Goal: Check status

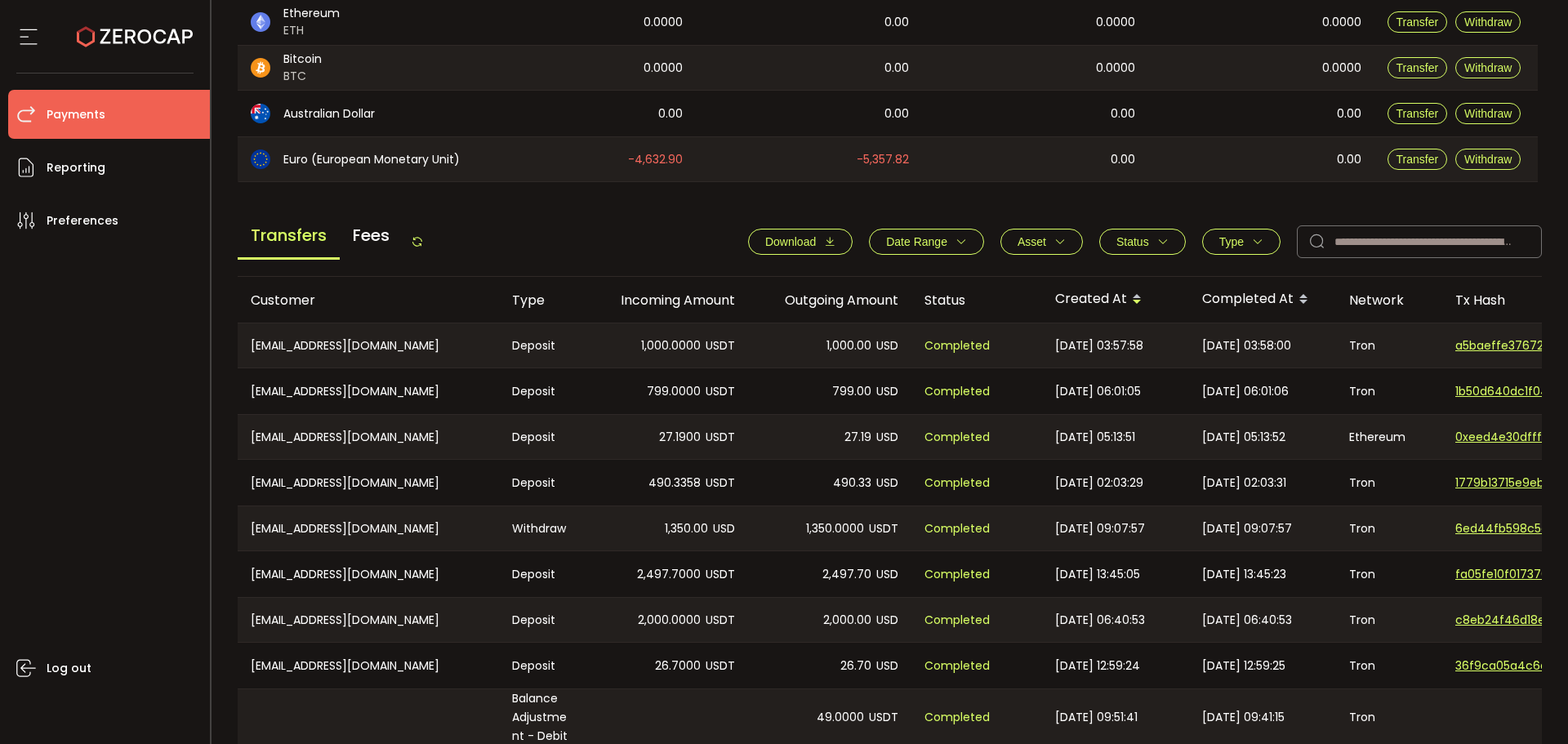
scroll to position [439, 0]
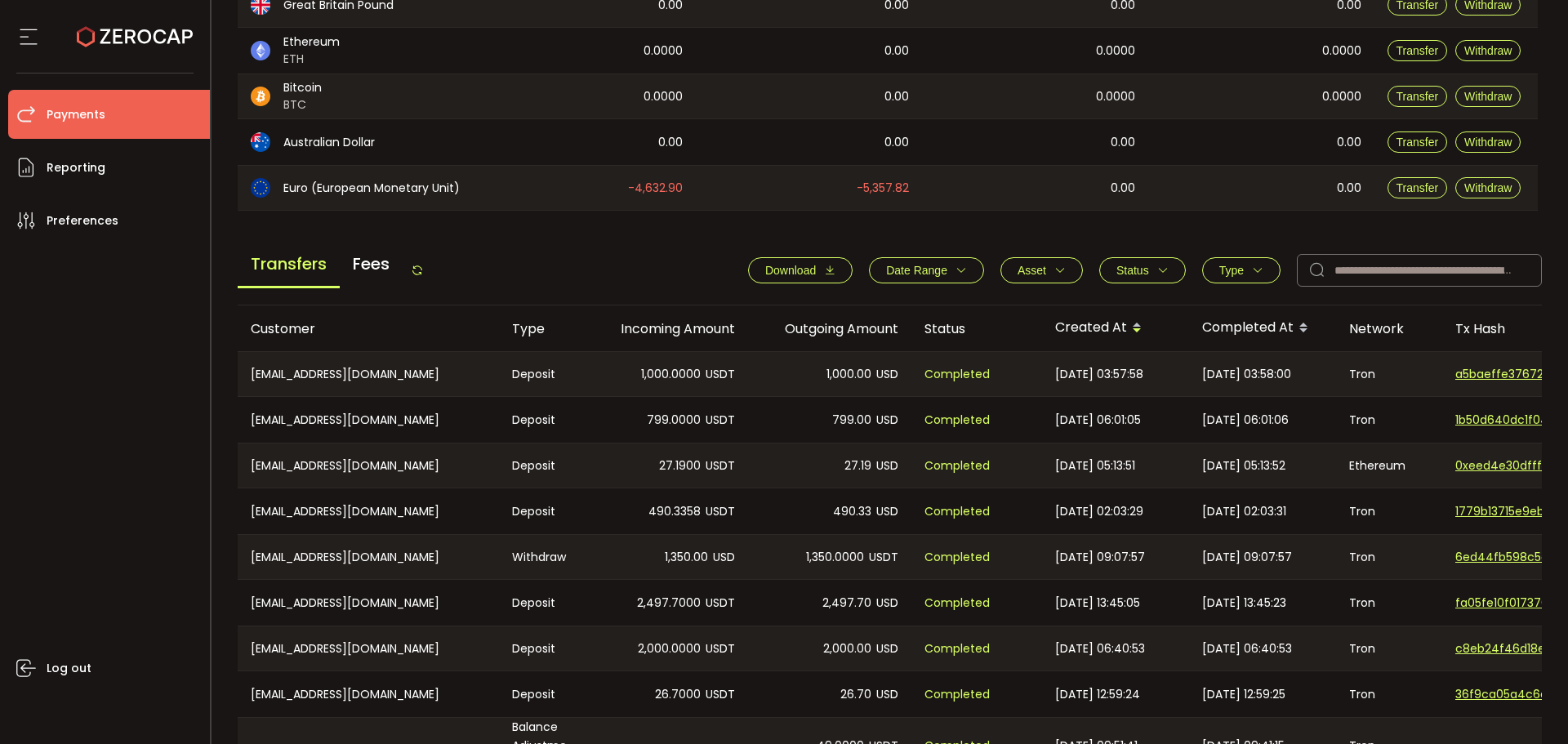
click at [940, 265] on span "Date Range" at bounding box center [917, 270] width 61 height 13
click at [890, 310] on input at bounding box center [892, 309] width 49 height 27
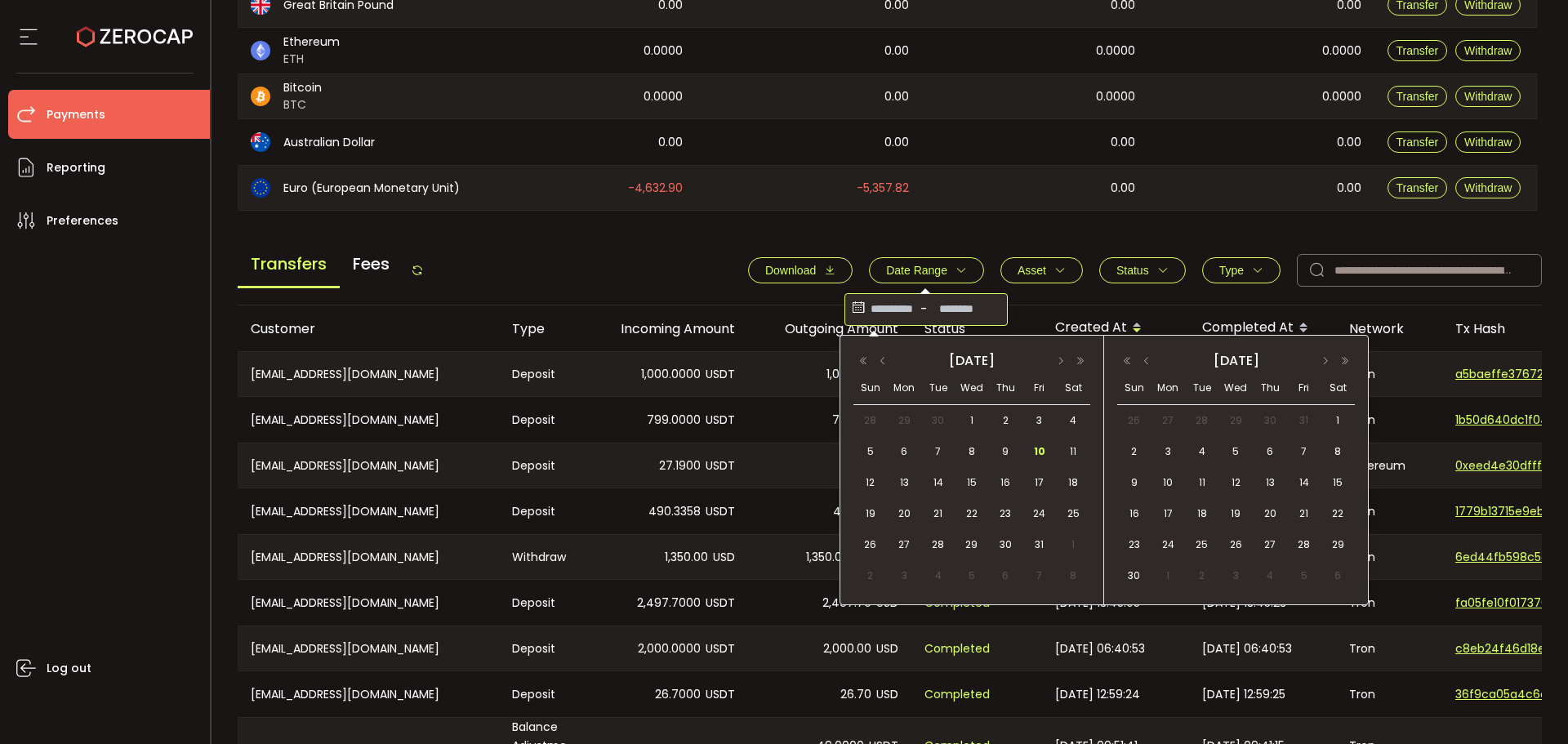
click at [1042, 447] on span "10" at bounding box center [1039, 451] width 19 height 19
click at [1036, 449] on span "10" at bounding box center [1039, 451] width 19 height 19
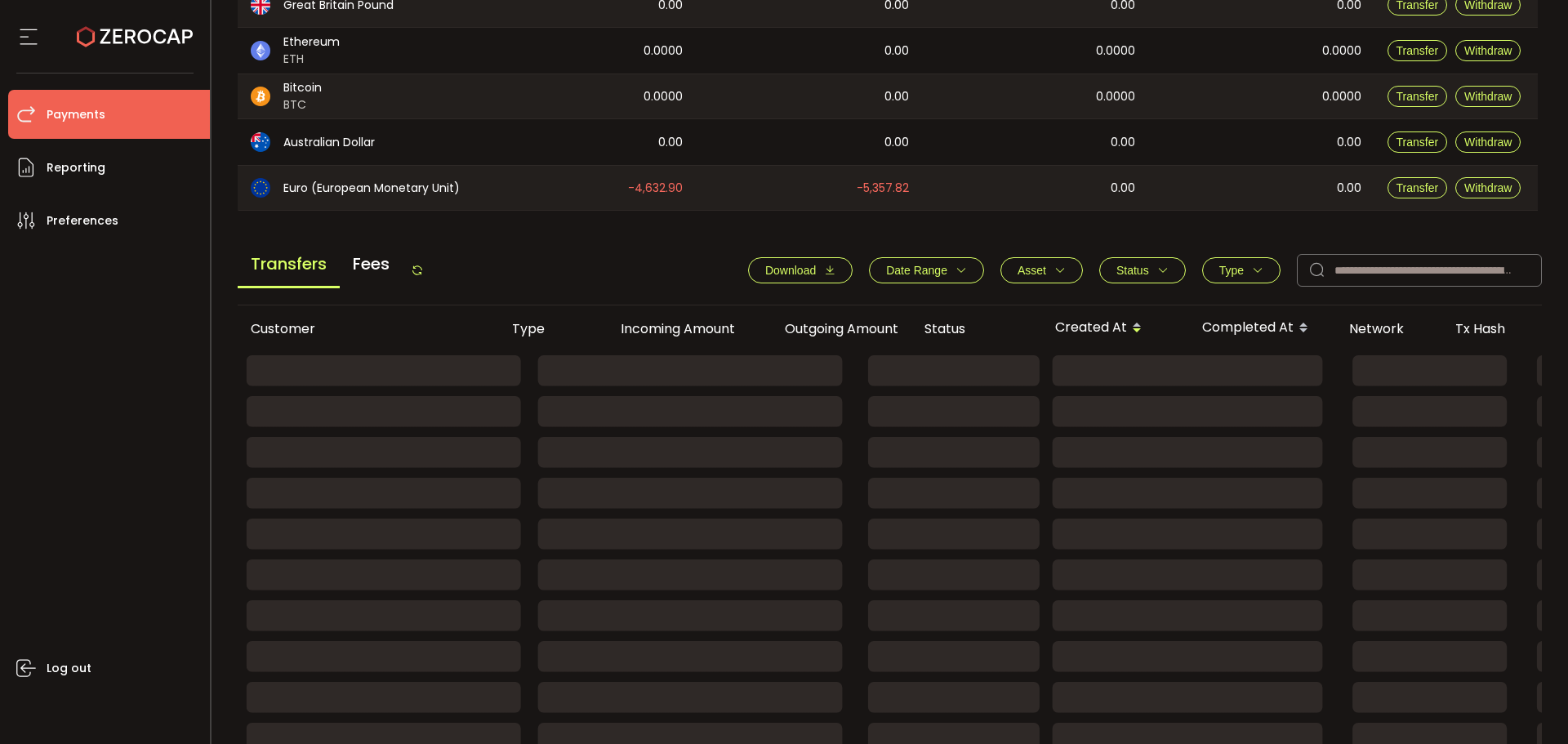
scroll to position [297, 0]
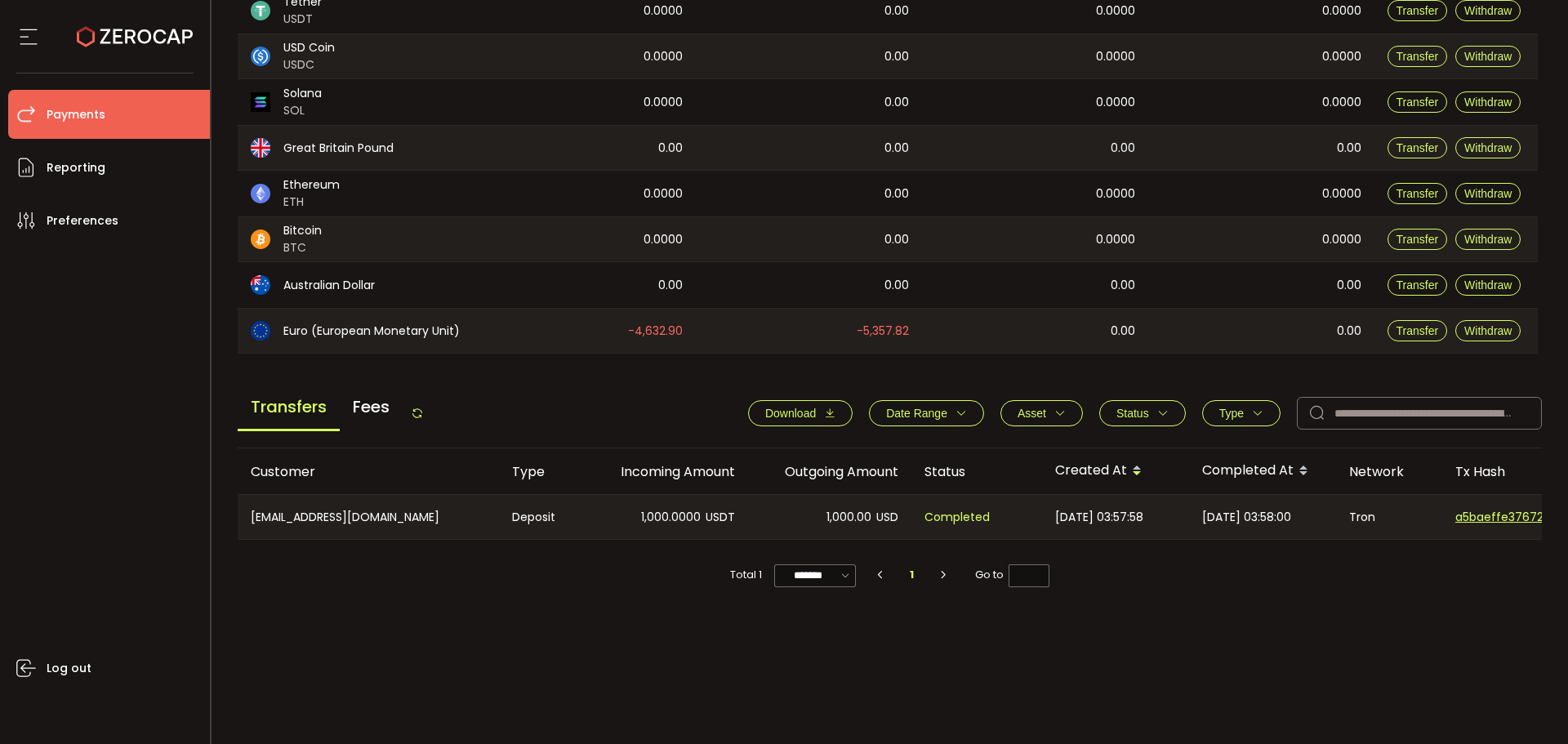
click at [1144, 417] on span "Status" at bounding box center [1133, 414] width 33 height 13
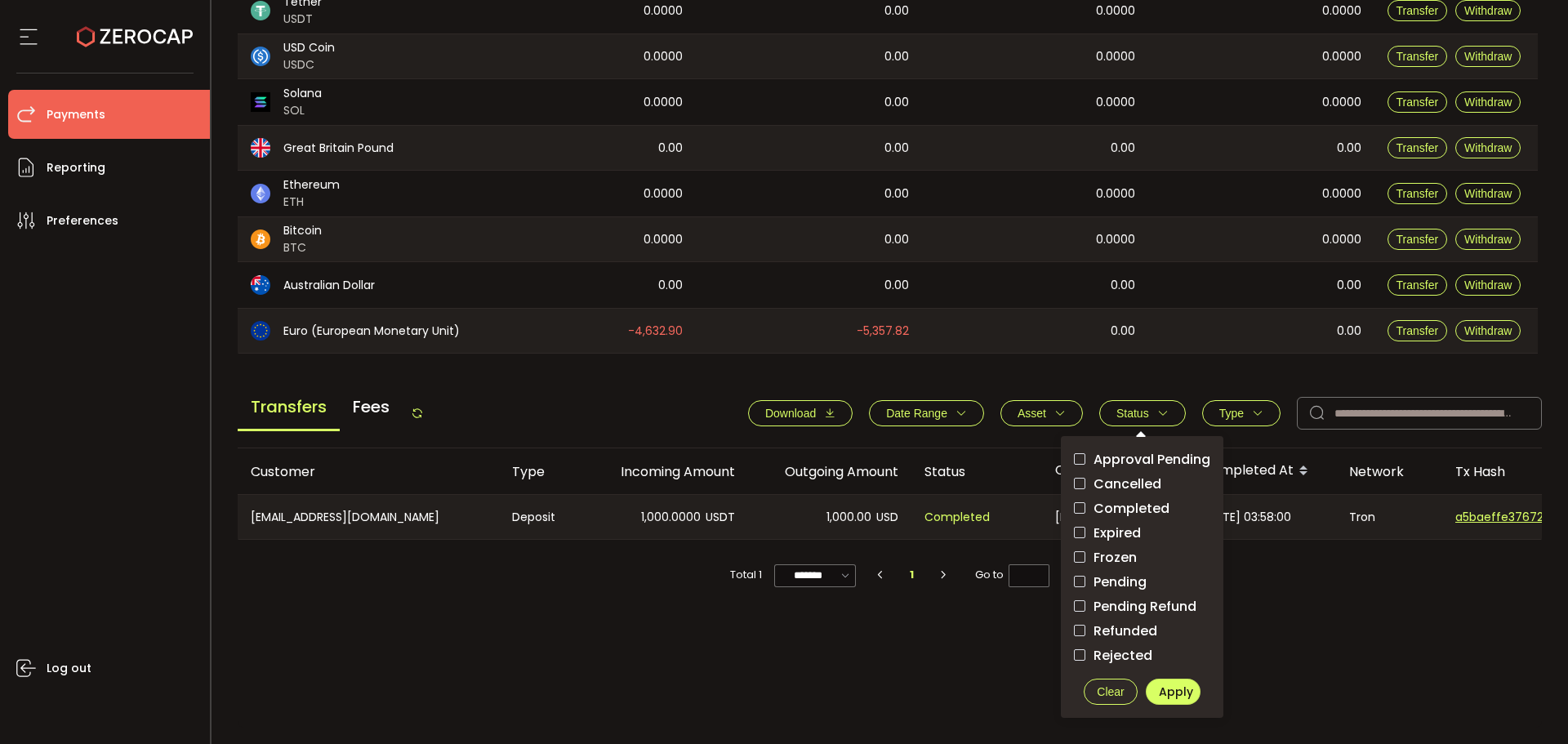
click at [990, 357] on main "Balance Assets Trading Balance Trading Balance (USD) Custody Balance Locked for…" at bounding box center [890, 286] width 1305 height 881
